Goal: Task Accomplishment & Management: Complete application form

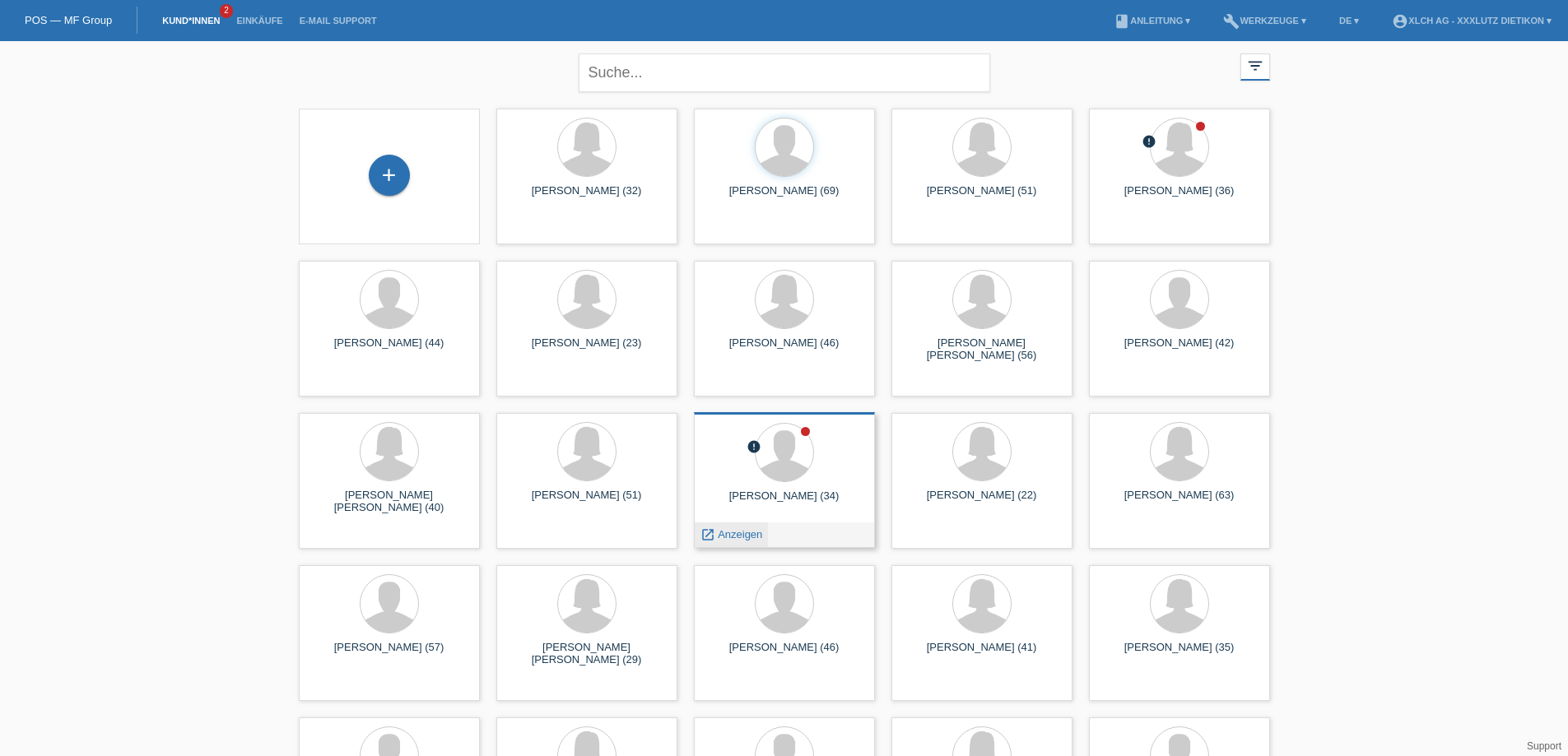
click at [741, 535] on span "Anzeigen" at bounding box center [739, 534] width 45 height 12
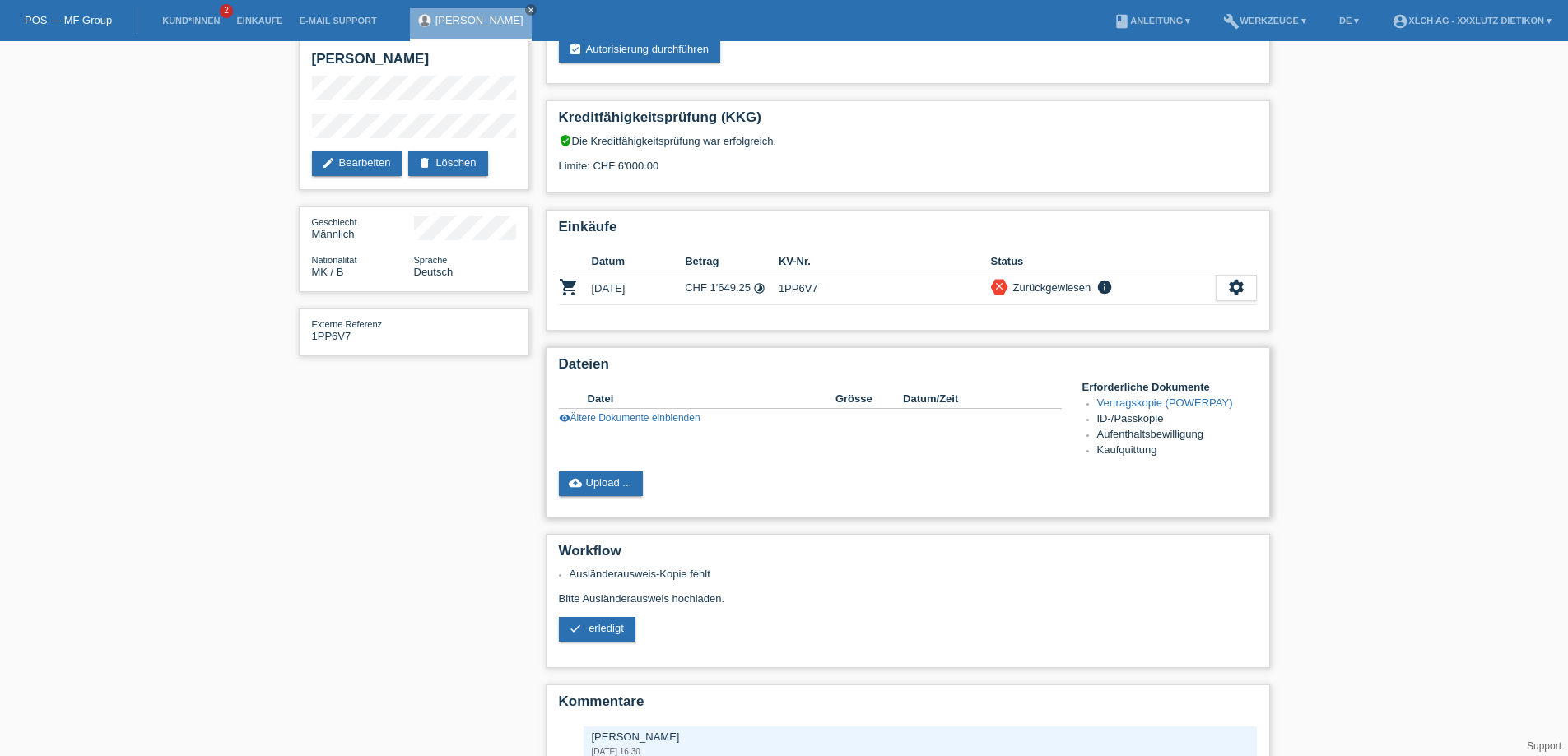
scroll to position [220, 0]
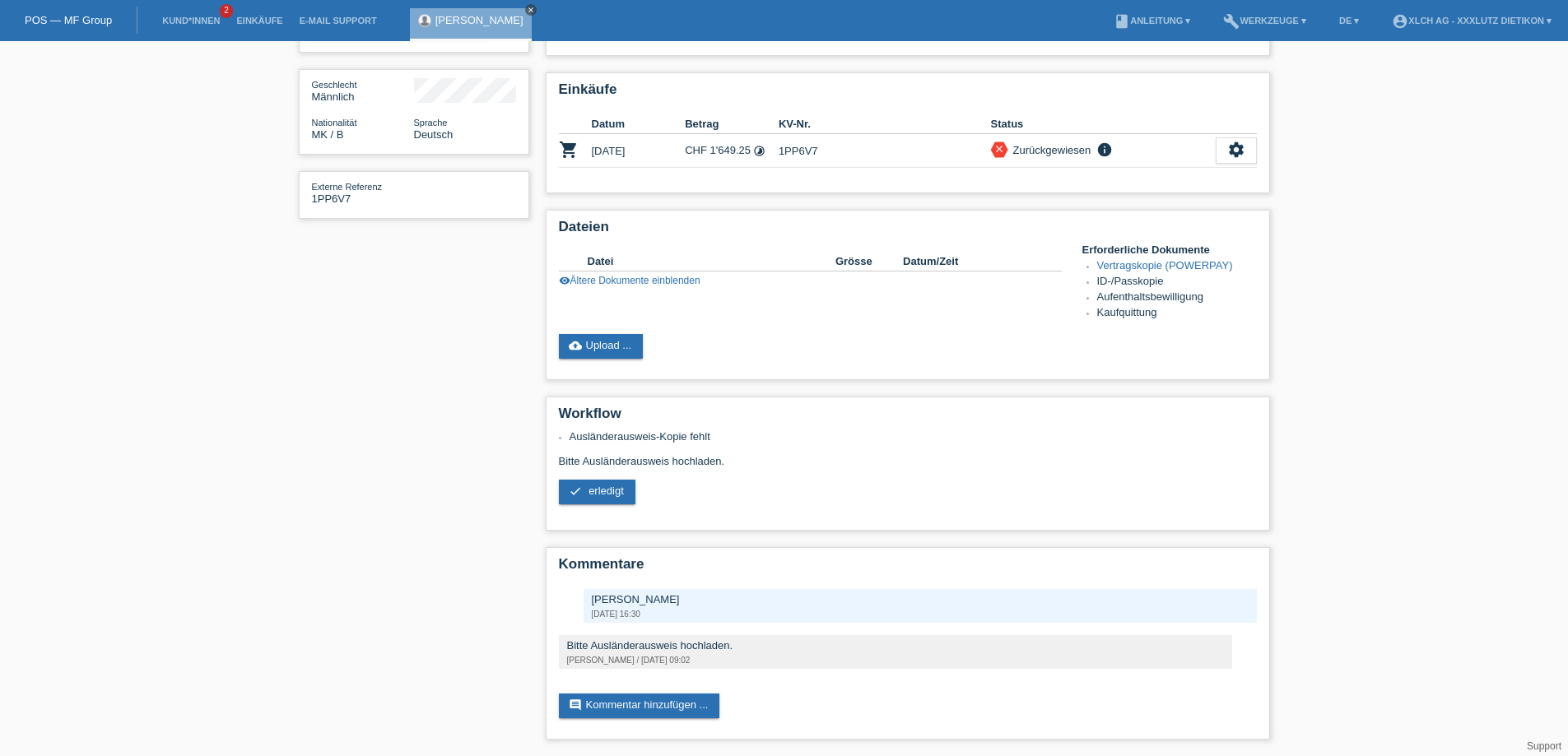
click at [527, 7] on icon "close" at bounding box center [531, 10] width 8 height 8
click at [191, 21] on link "Kund*innen" at bounding box center [190, 21] width 74 height 10
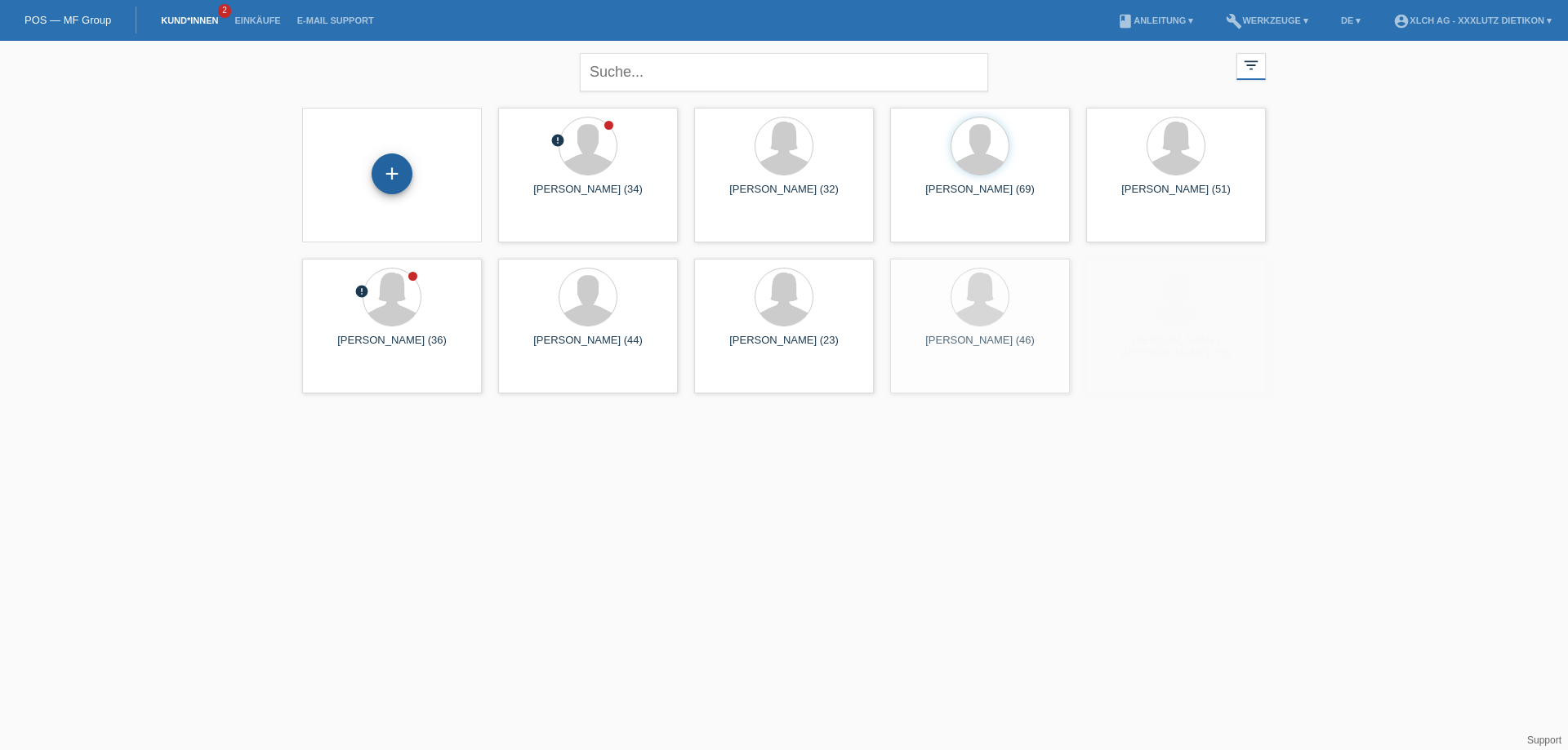
click at [393, 172] on div "+" at bounding box center [392, 173] width 41 height 41
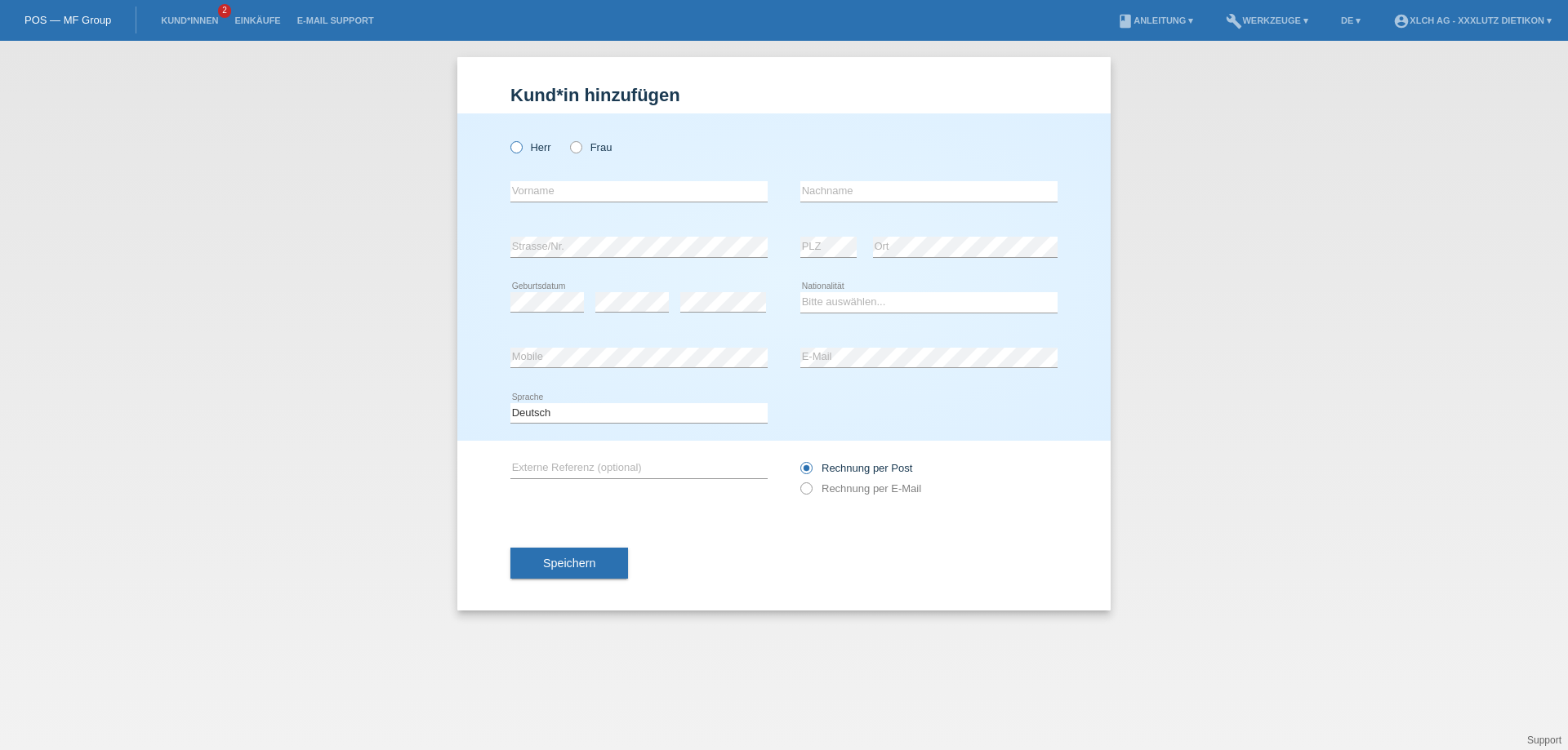
click at [508, 138] on icon at bounding box center [508, 138] width 0 height 0
click at [519, 147] on input "Herr" at bounding box center [515, 146] width 11 height 11
radio input "true"
click at [553, 186] on input "text" at bounding box center [639, 191] width 257 height 21
type input "Svetislav"
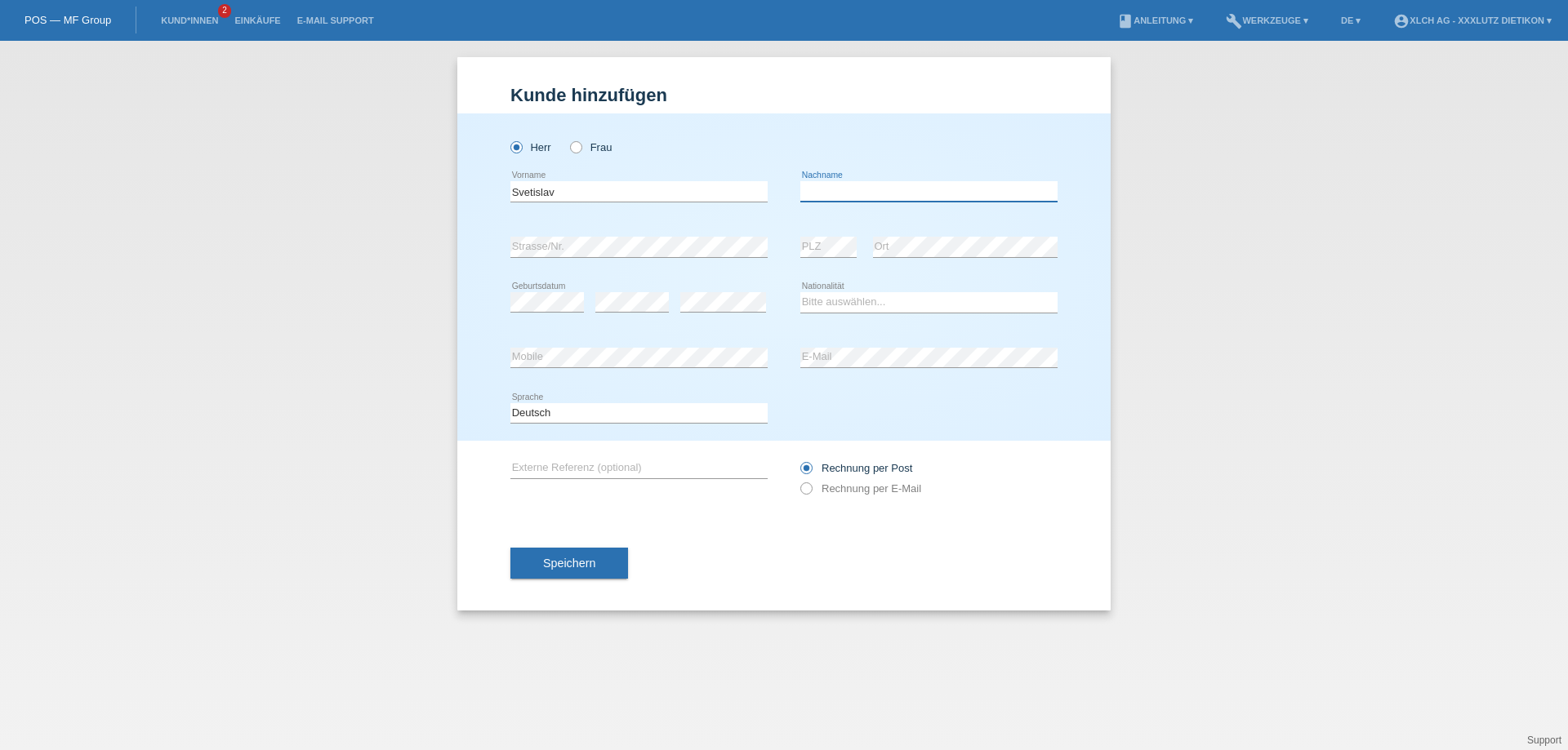
click at [902, 190] on input "text" at bounding box center [929, 191] width 257 height 21
type input "Djordjevic"
click at [810, 304] on select "Bitte auswählen... Schweiz Deutschland Liechtenstein Österreich ------------ Af…" at bounding box center [929, 302] width 257 height 20
select select "AT"
click at [801, 292] on select "Bitte auswählen... Schweiz Deutschland Liechtenstein Österreich ------------ Af…" at bounding box center [929, 302] width 257 height 20
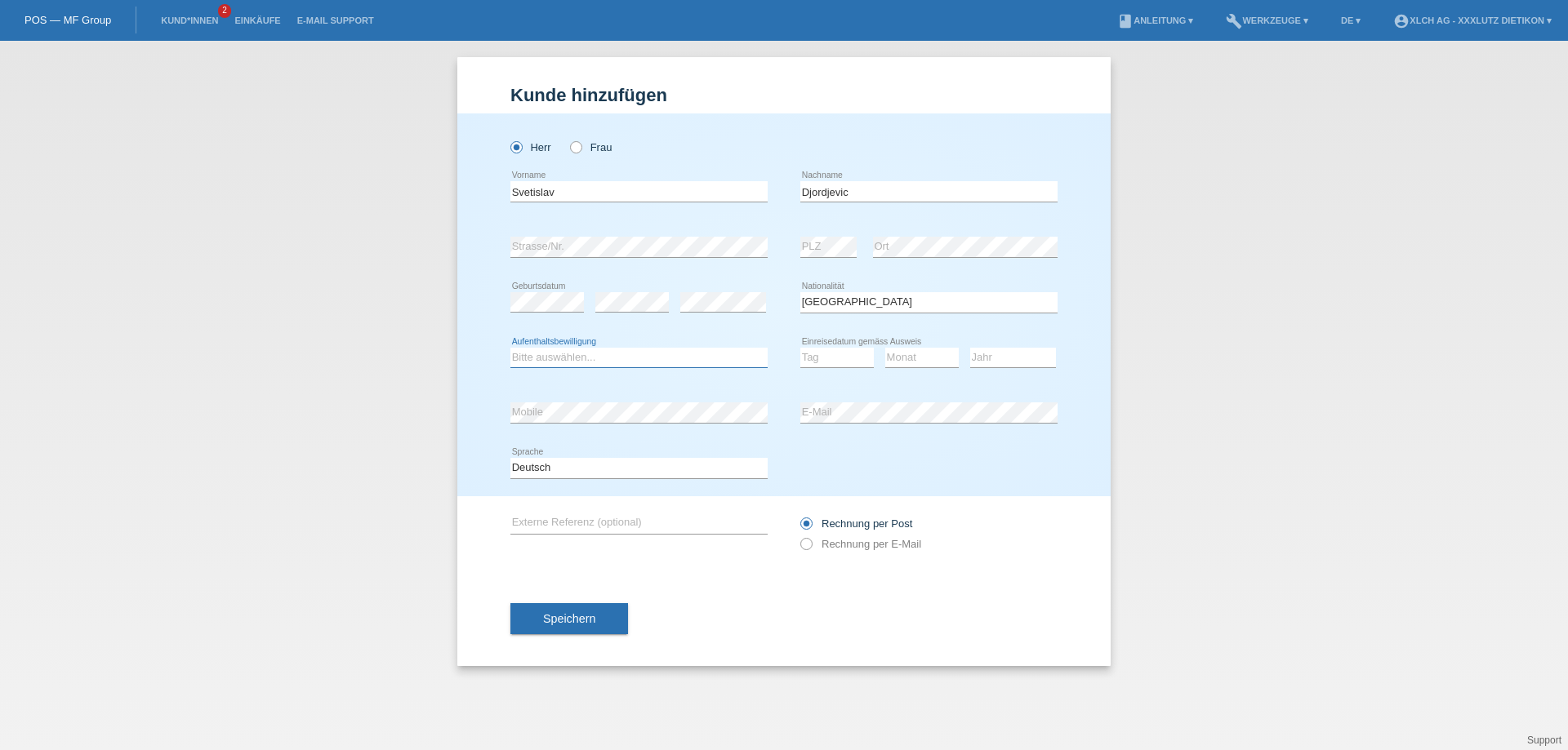
click at [554, 357] on select "Bitte auswählen... C B B - Flüchtlingsstatus Andere" at bounding box center [639, 358] width 257 height 20
select select "C"
click at [510, 348] on select "Bitte auswählen... C B B - Flüchtlingsstatus Andere" at bounding box center [639, 358] width 257 height 20
click at [838, 360] on select "Tag 01 02 03 04 05 06 07 08 09 10 11" at bounding box center [837, 358] width 73 height 20
click at [1318, 293] on div "Kund*in hinzufügen Kunde hinzufügen Kundin hinzufügen Herr Frau Svetislav error…" at bounding box center [784, 395] width 1568 height 709
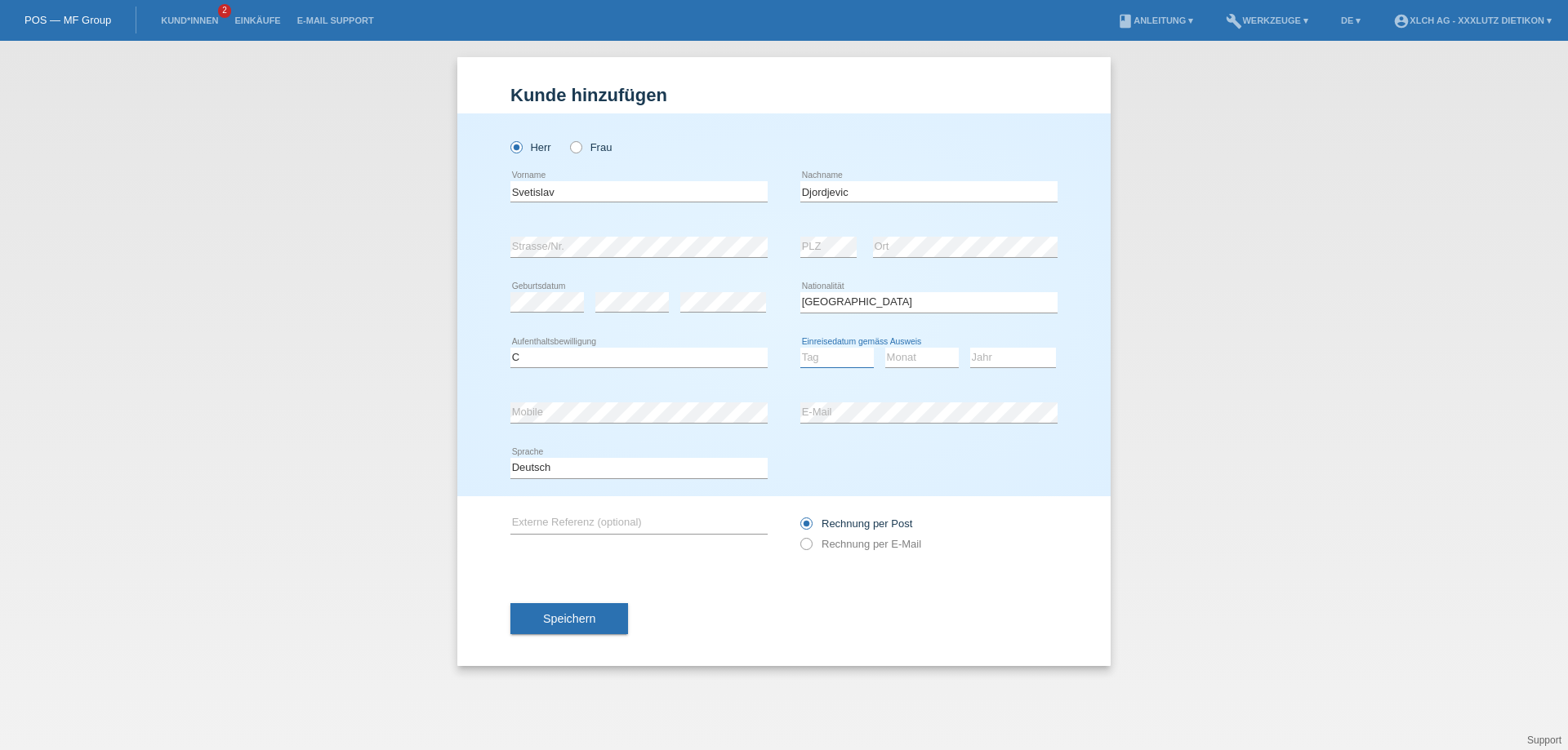
click at [857, 355] on select "Tag 01 02 03 04 05 06 07 08 09 10 11" at bounding box center [837, 358] width 73 height 20
select select "14"
click at [801, 348] on select "Tag 01 02 03 04 05 06 07 08 09 10 11" at bounding box center [837, 358] width 73 height 20
click at [913, 360] on select "Monat 01 02 03 04 05 06 07 08 09 10 11" at bounding box center [922, 358] width 73 height 20
select select "09"
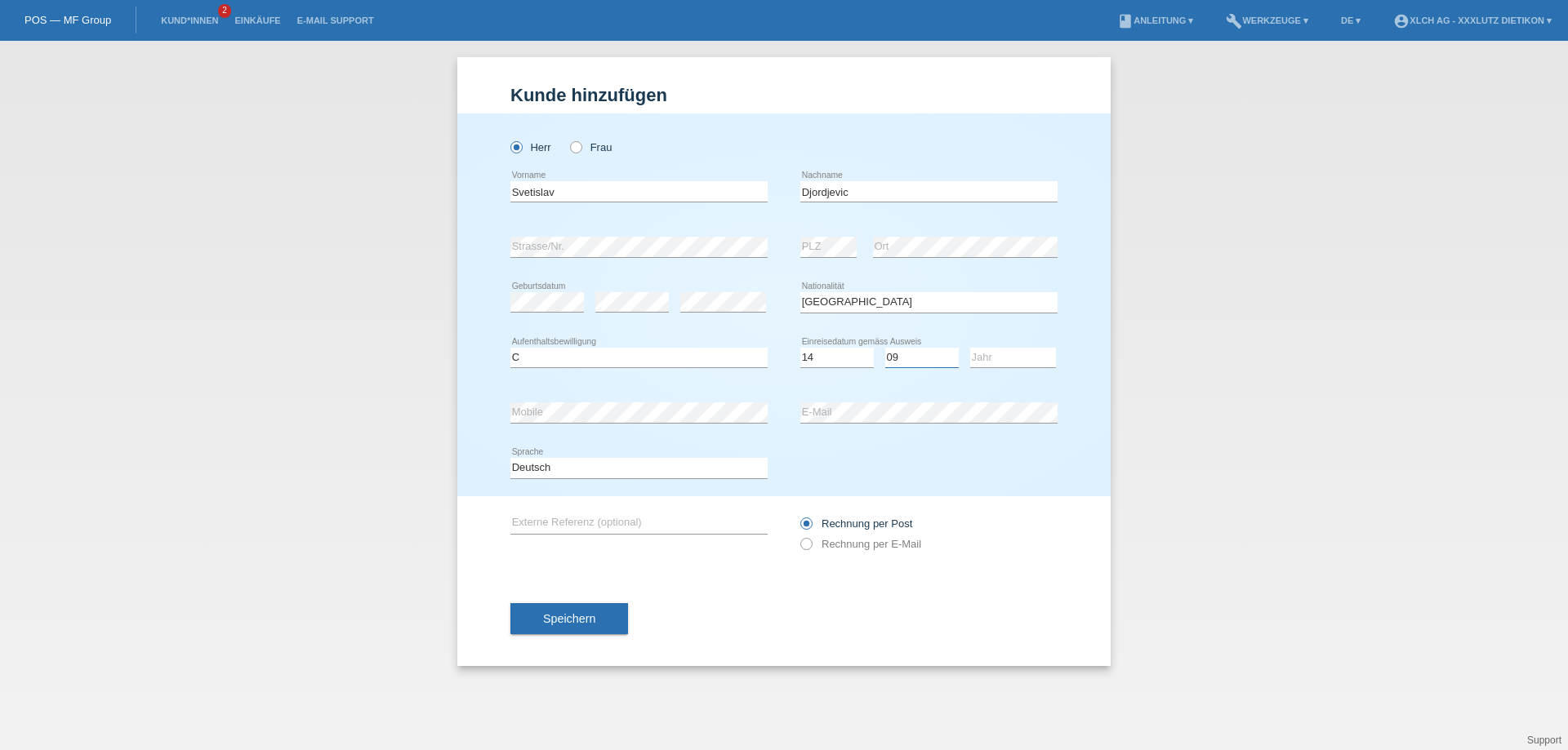
click at [886, 348] on select "Monat 01 02 03 04 05 06 07 08 09 10 11" at bounding box center [922, 358] width 73 height 20
click at [989, 359] on select "Jahr 2025 2024 2023 2022 2021 2020 2019 2018 2017 2016 2015 2014 2013 2012 2011…" at bounding box center [1012, 358] width 86 height 20
select select "2015"
click at [970, 348] on select "Jahr 2025 2024 2023 2022 2021 2020 2019 2018 2017 2016 2015 2014 2013 2012 2011…" at bounding box center [1012, 358] width 86 height 20
click at [846, 544] on label "Rechnung per E-Mail" at bounding box center [861, 543] width 121 height 12
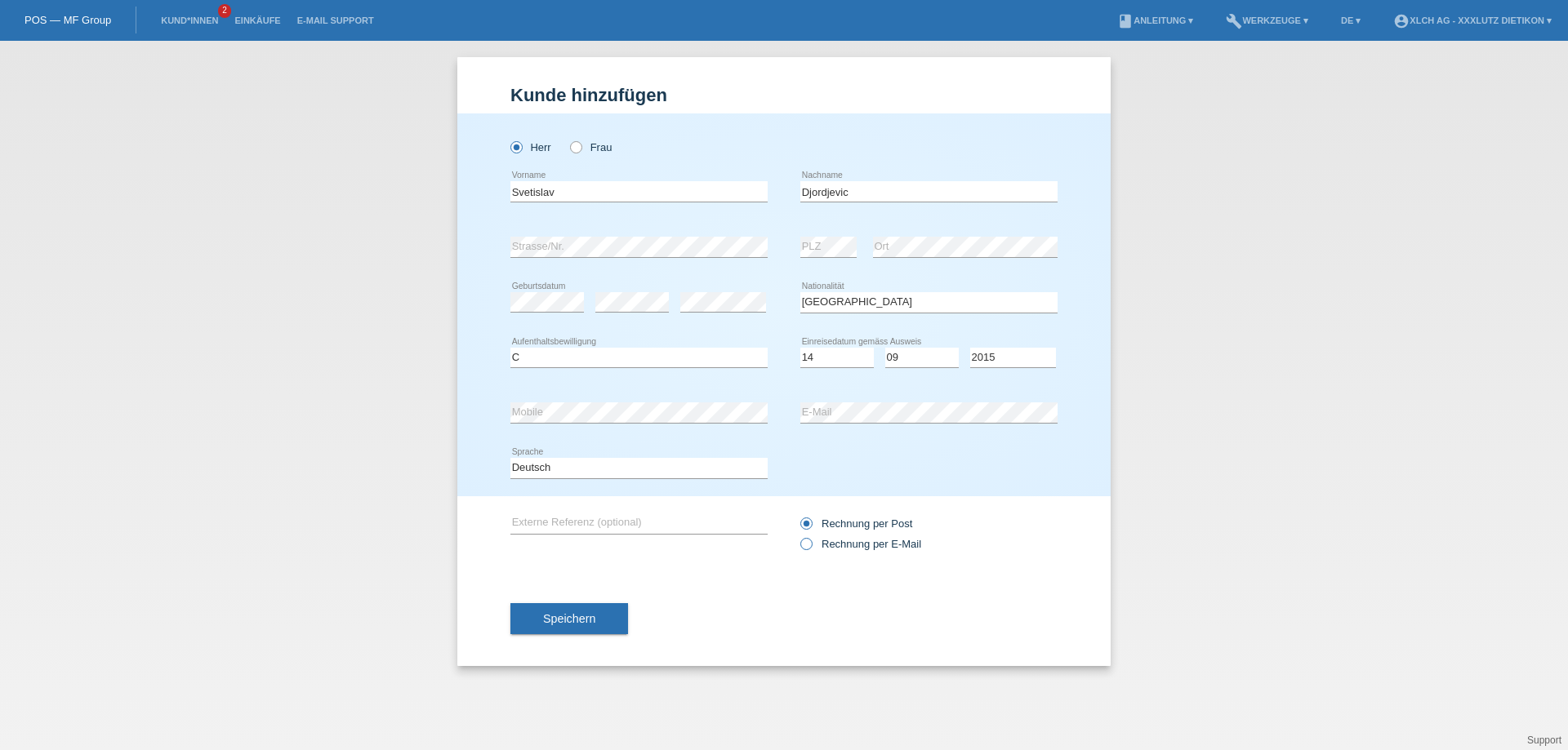
click at [811, 544] on input "Rechnung per E-Mail" at bounding box center [806, 547] width 11 height 21
radio input "true"
click at [557, 622] on span "Speichern" at bounding box center [568, 619] width 52 height 13
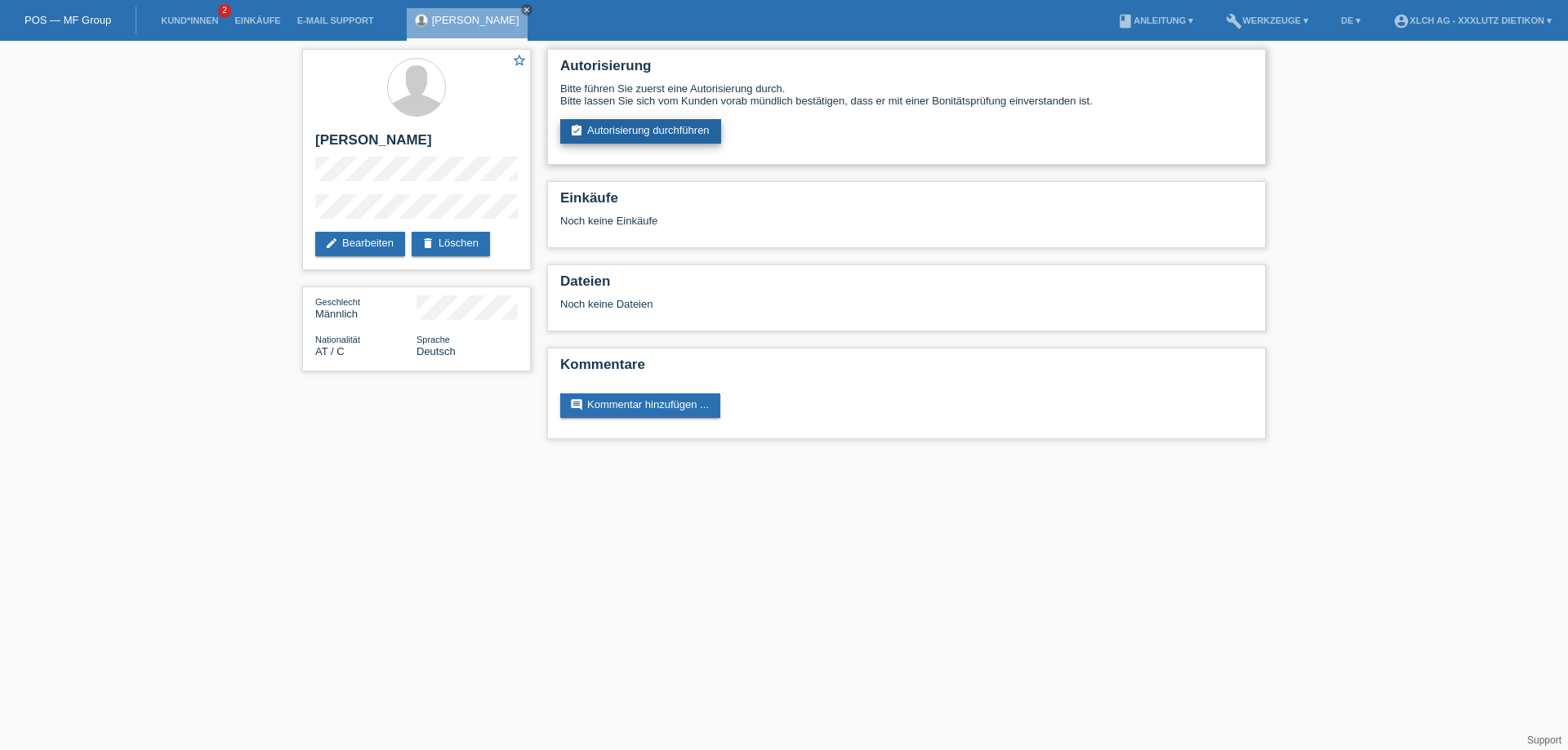
click at [682, 134] on link "assignment_turned_in Autorisierung durchführen" at bounding box center [641, 131] width 161 height 25
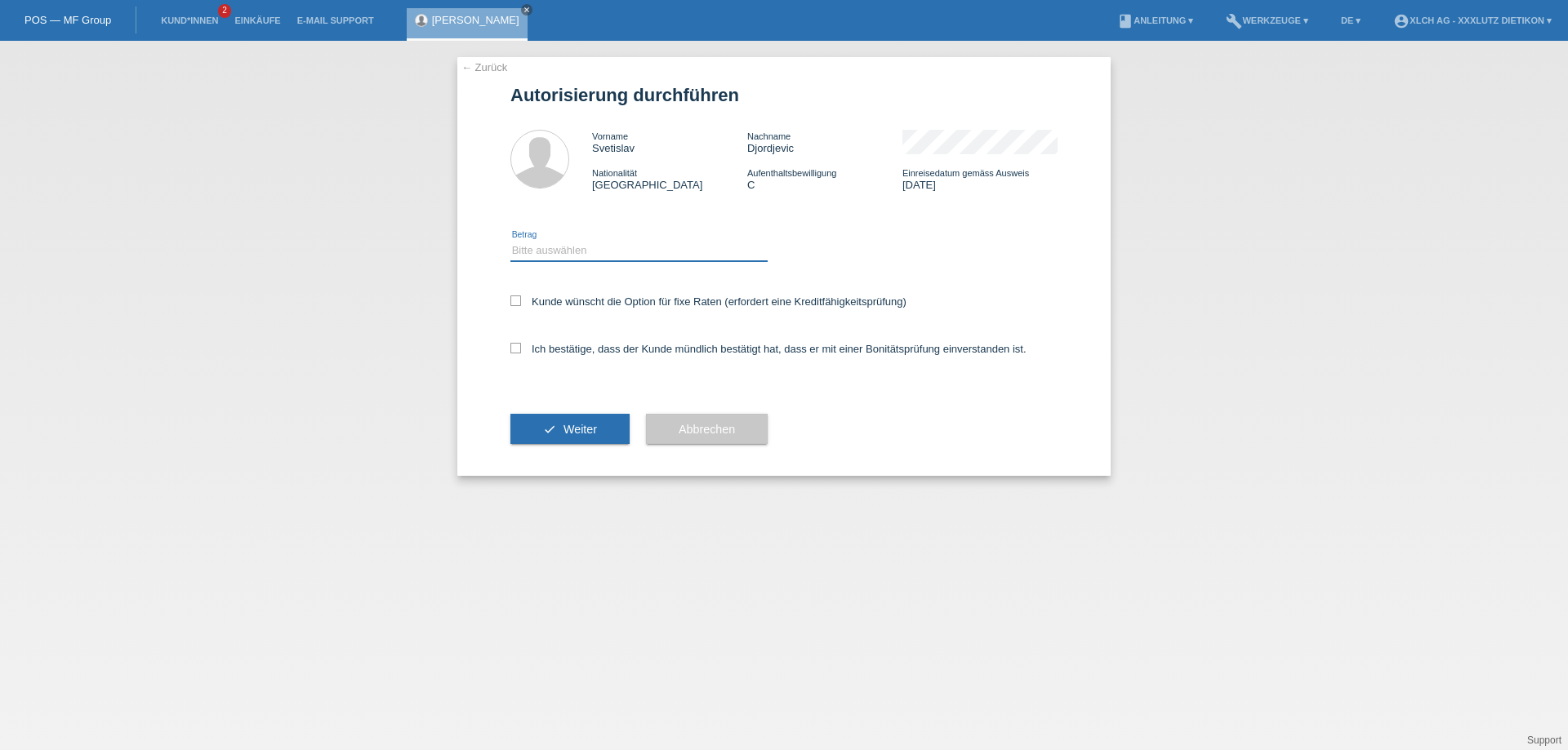
click at [668, 245] on select "Bitte auswählen CHF 1.00 - CHF 499.00 CHF 500.00 - CHF 1'999.00 CHF 2'000.00 - …" at bounding box center [639, 251] width 257 height 20
select select "3"
click at [510, 241] on select "Bitte auswählen CHF 1.00 - CHF 499.00 CHF 500.00 - CHF 1'999.00 CHF 2'000.00 - …" at bounding box center [639, 251] width 257 height 20
click at [511, 347] on icon at bounding box center [515, 348] width 11 height 11
click at [511, 347] on input "Ich bestätige, dass der Kunde mündlich bestätigt hat, dass er mit einer Bonität…" at bounding box center [515, 348] width 11 height 11
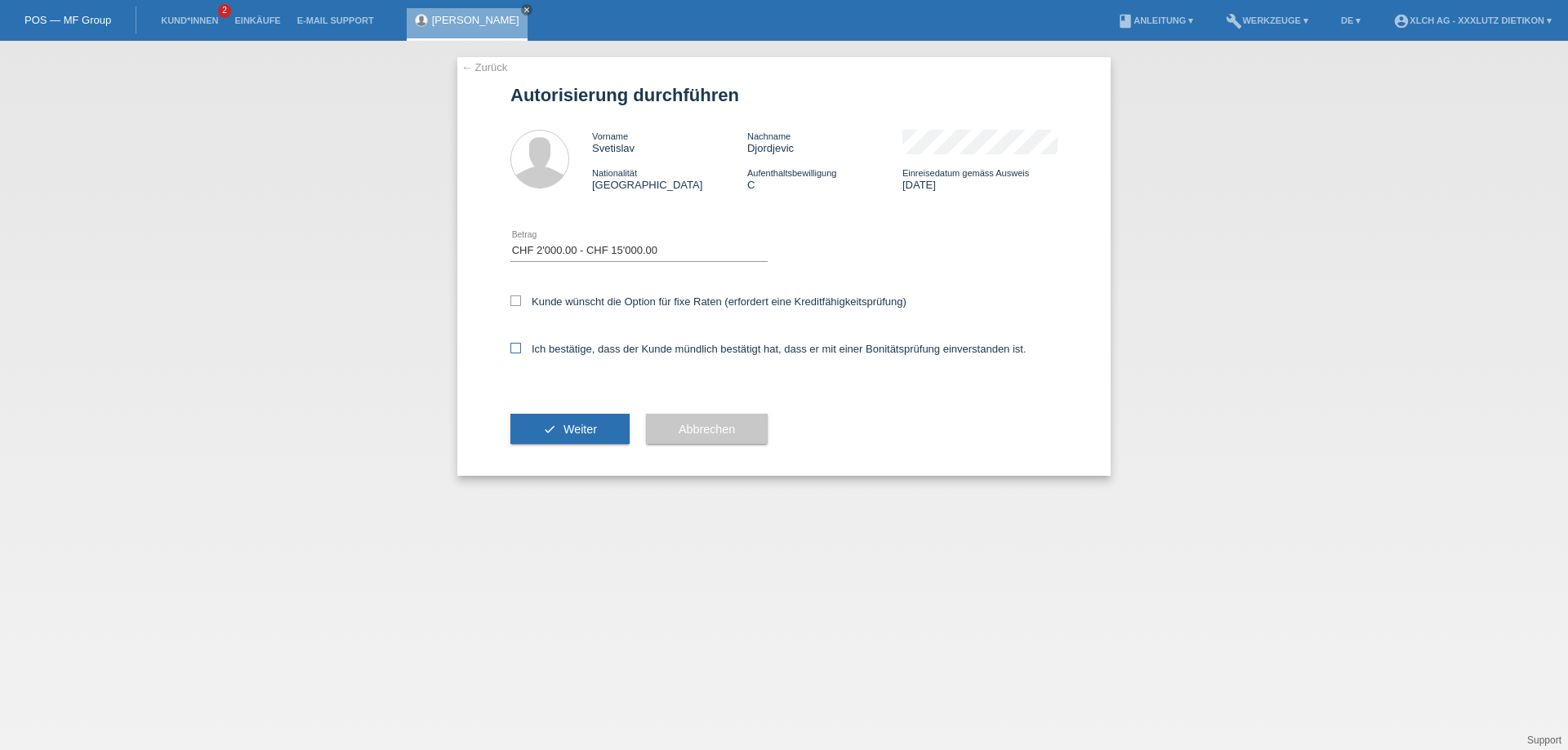
checkbox input "true"
click at [592, 420] on button "check Weiter" at bounding box center [569, 429] width 120 height 31
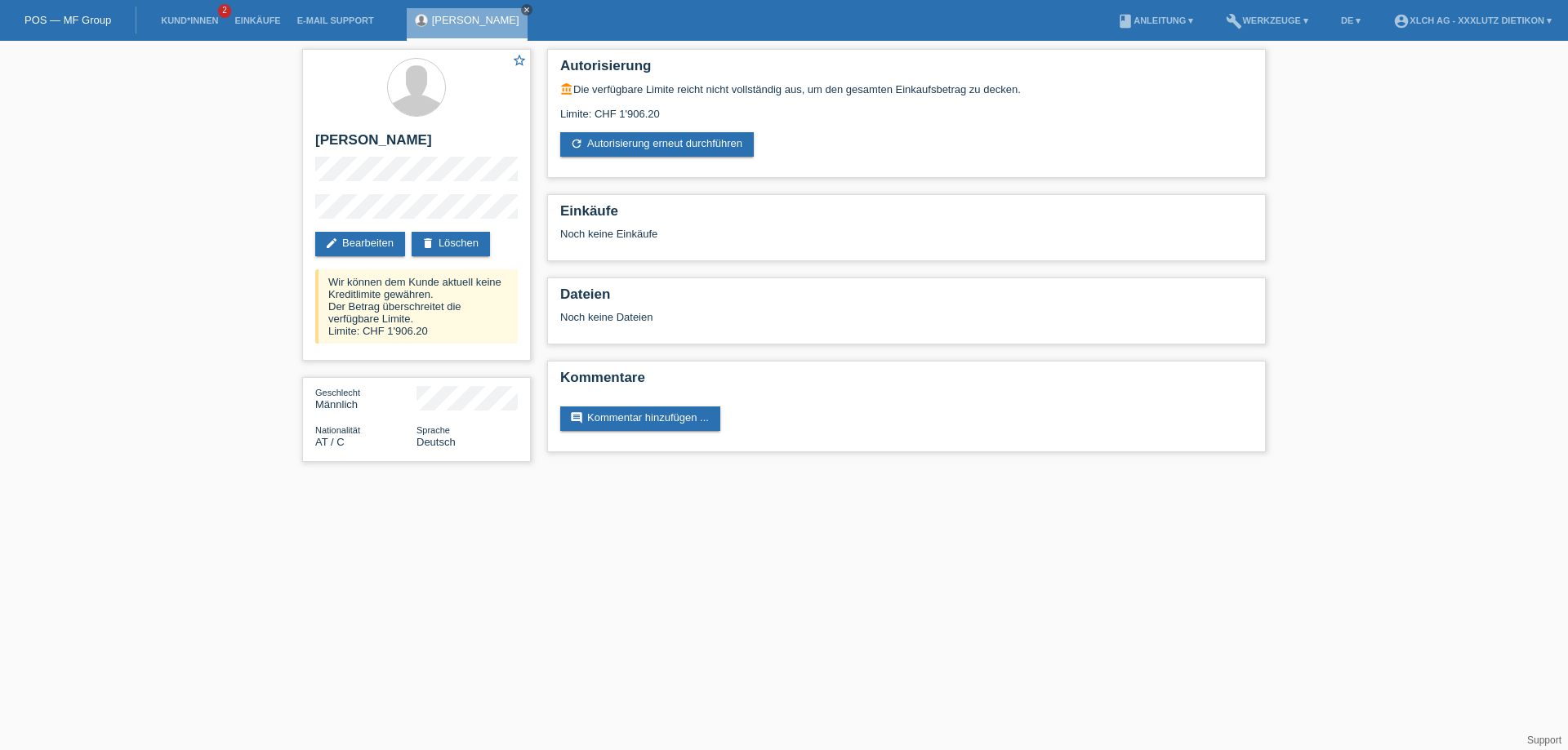
click at [531, 8] on icon "close" at bounding box center [527, 10] width 8 height 8
click at [194, 12] on li "Kund*innen 2" at bounding box center [189, 21] width 73 height 42
click at [193, 17] on link "Kund*innen" at bounding box center [189, 21] width 73 height 10
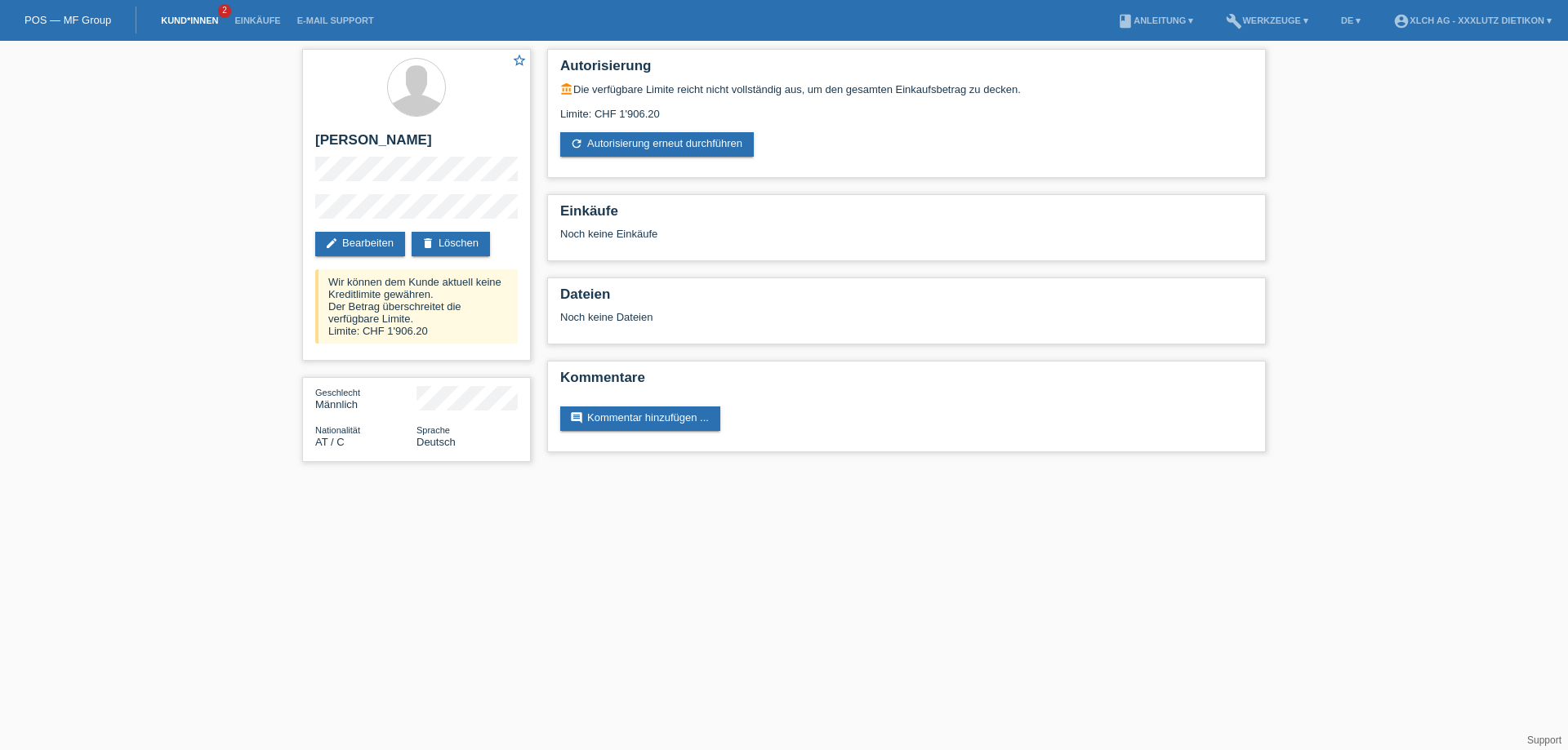
click at [193, 17] on link "Kund*innen" at bounding box center [189, 21] width 73 height 10
